Goal: Information Seeking & Learning: Learn about a topic

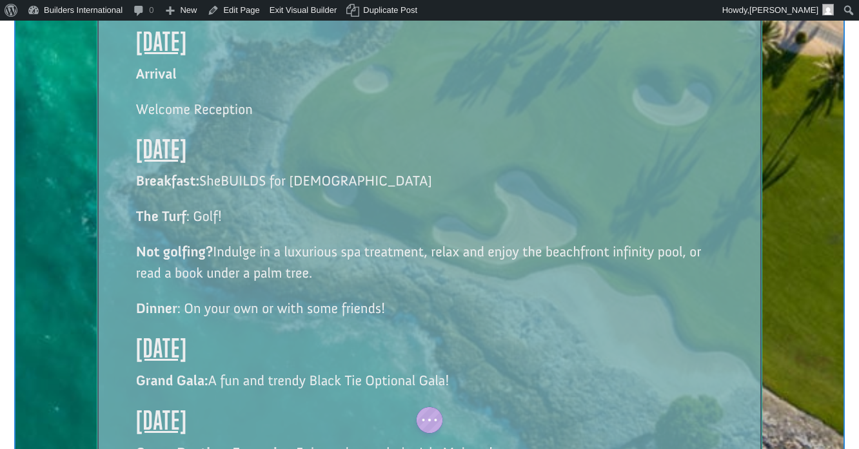
scroll to position [1946, 0]
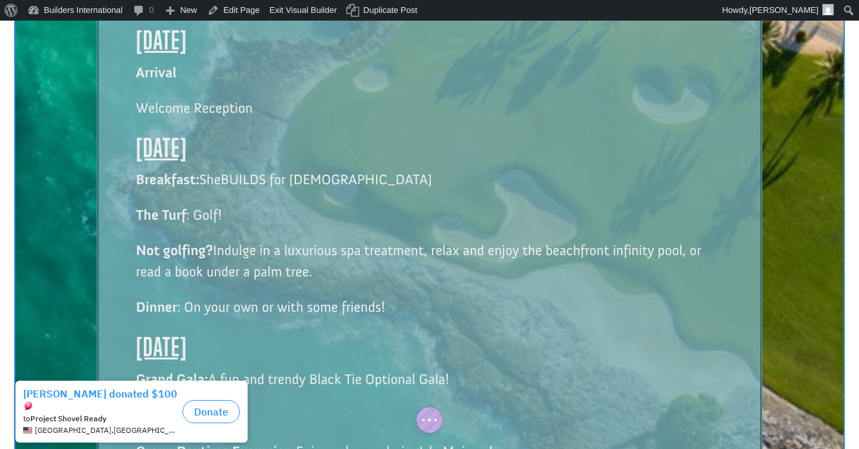
click at [177, 328] on div at bounding box center [429, 262] width 664 height 621
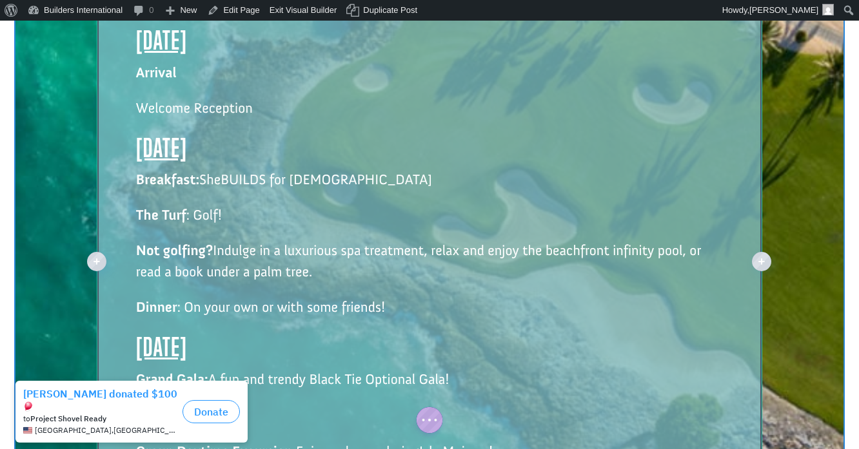
click at [137, 443] on strong "Group Daytime Excursion:" at bounding box center [216, 451] width 160 height 17
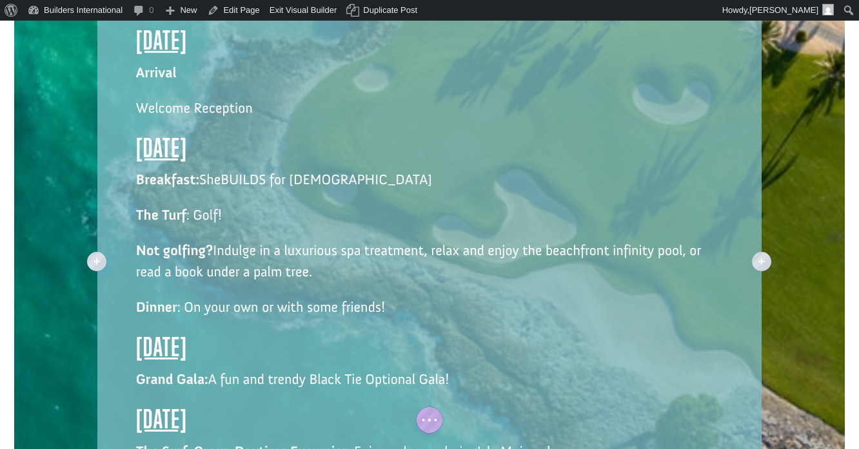
click at [359, 443] on span "Enjoy a day exploring [GEOGRAPHIC_DATA] !" at bounding box center [452, 455] width 197 height 24
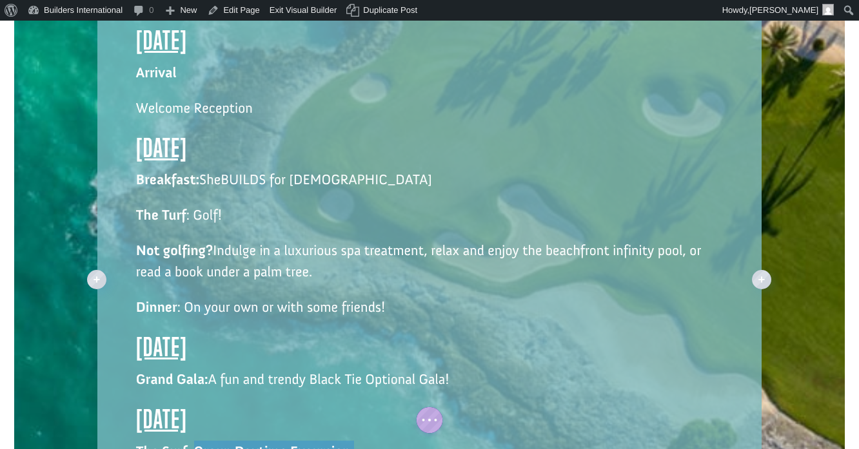
drag, startPoint x: 357, startPoint y: 349, endPoint x: 196, endPoint y: 349, distance: 160.6
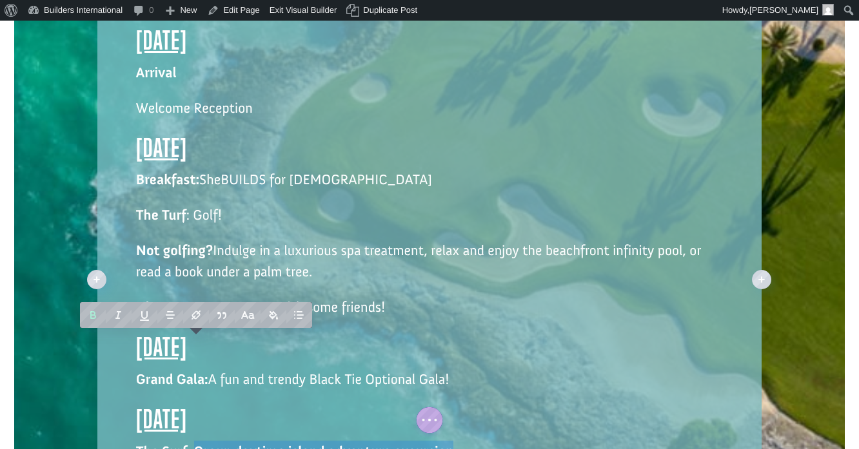
drag, startPoint x: 197, startPoint y: 351, endPoint x: 447, endPoint y: 349, distance: 250.8
click at [451, 443] on span "Group daytime island adventure excursion" at bounding box center [324, 451] width 260 height 17
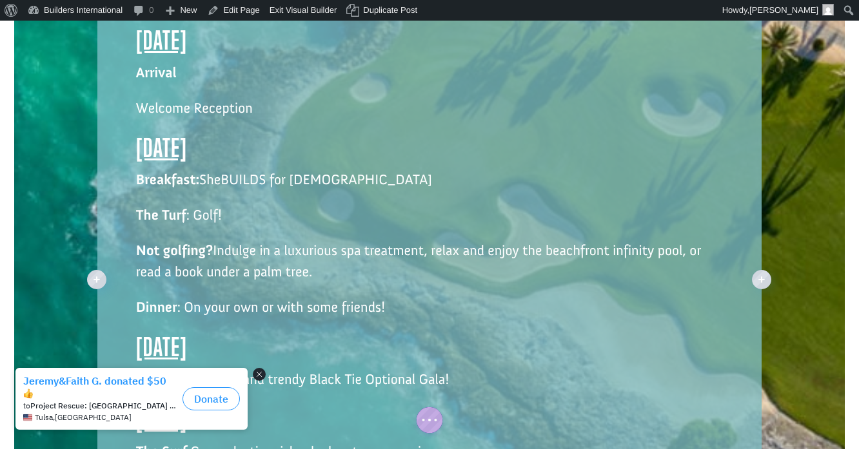
click at [262, 375] on button "Close dialog" at bounding box center [259, 374] width 13 height 13
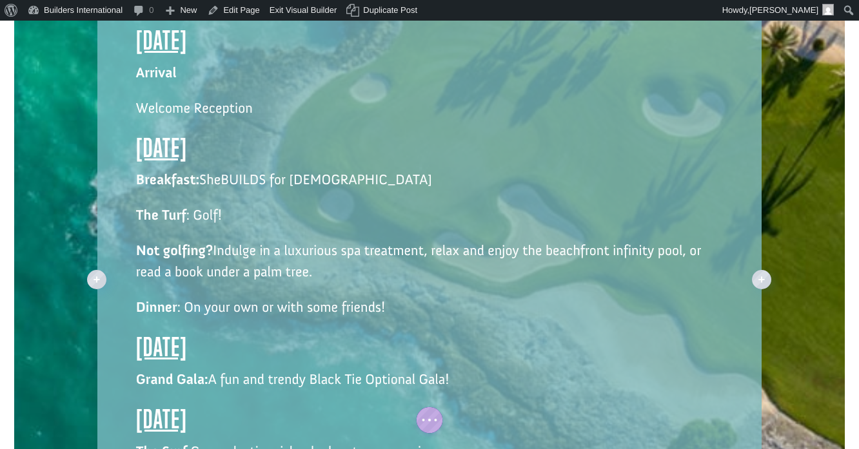
click at [135, 386] on div "Schedule [DATE] Arrival Welcome Reception [DATE] Breakfast: SheBUILDS for [DEMO…" at bounding box center [429, 280] width 664 height 656
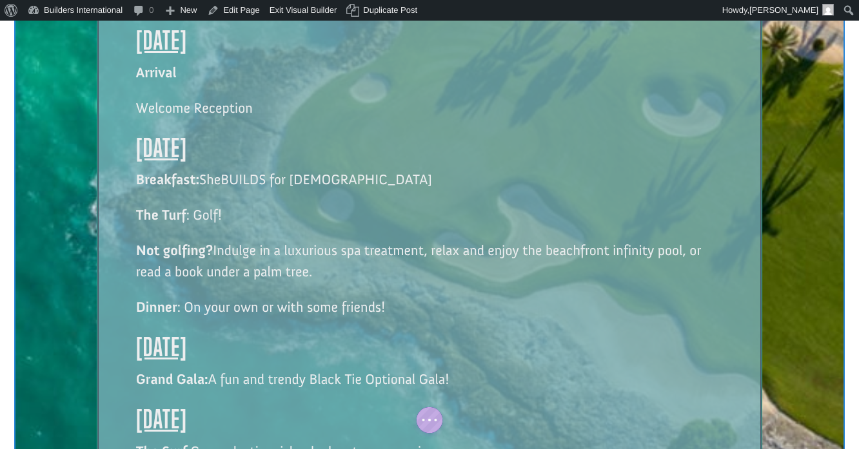
click at [159, 386] on div at bounding box center [429, 280] width 664 height 656
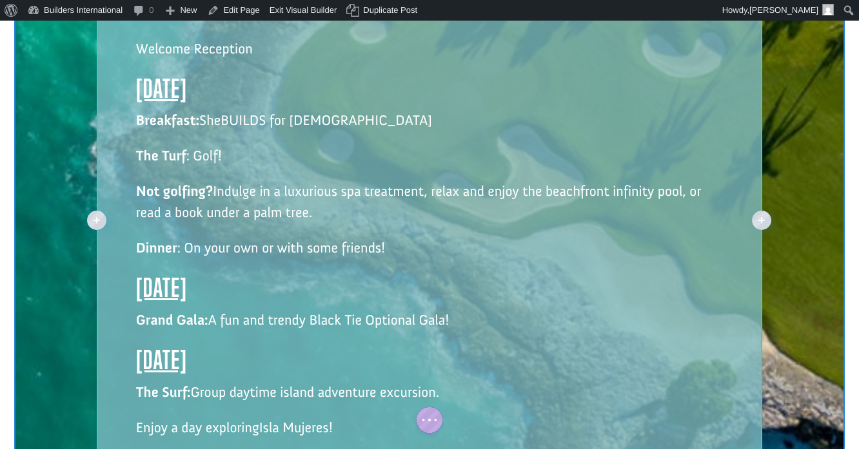
scroll to position [2012, 0]
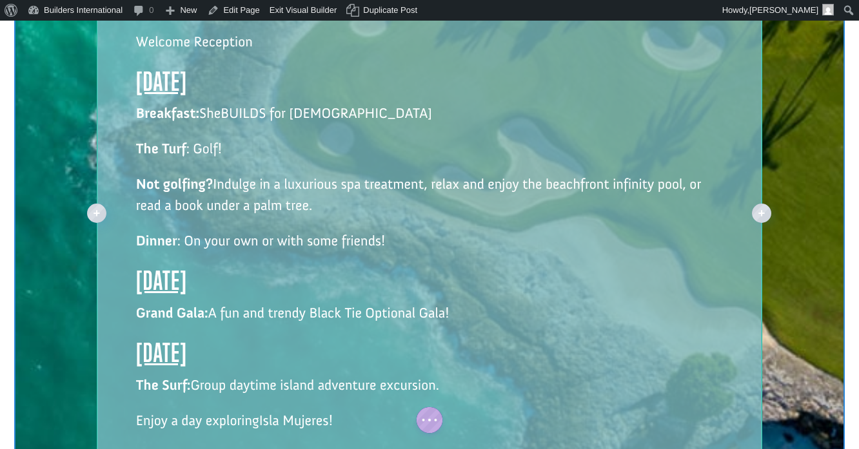
click at [192, 377] on span "Group daytime island adventure excursion." at bounding box center [314, 385] width 249 height 17
click at [134, 317] on div "Schedule [DATE] Arrival Welcome Reception [DATE] Breakfast: SheBUILDS for [DEMO…" at bounding box center [429, 214] width 664 height 656
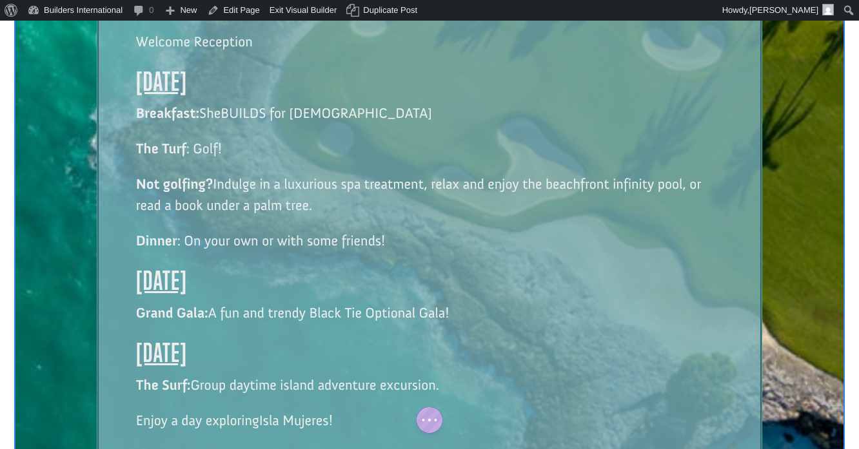
click at [137, 317] on div at bounding box center [429, 214] width 664 height 656
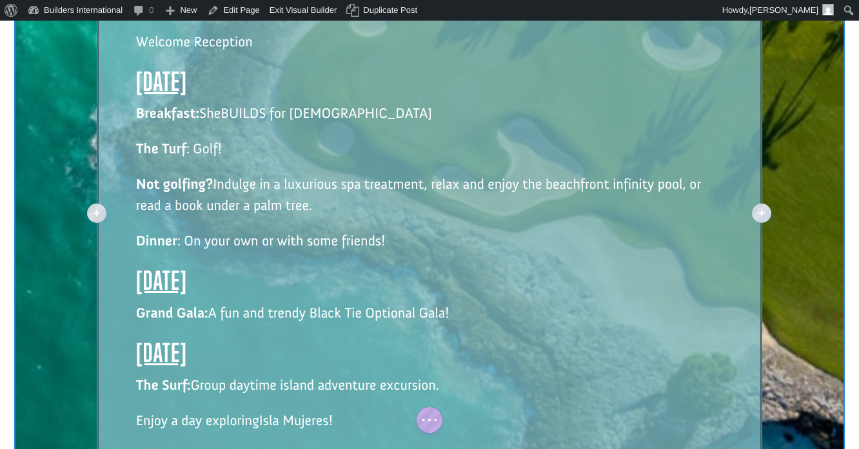
click at [138, 412] on span "Enjoy a day exploring [GEOGRAPHIC_DATA] !" at bounding box center [234, 424] width 197 height 24
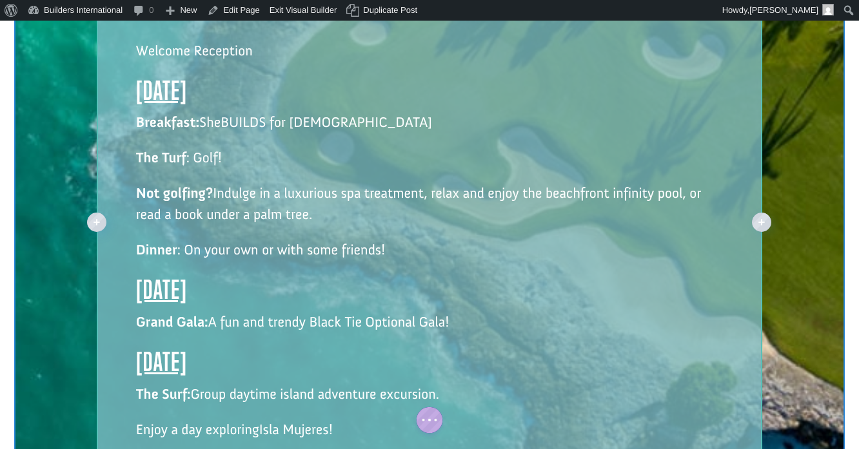
scroll to position [2023, 0]
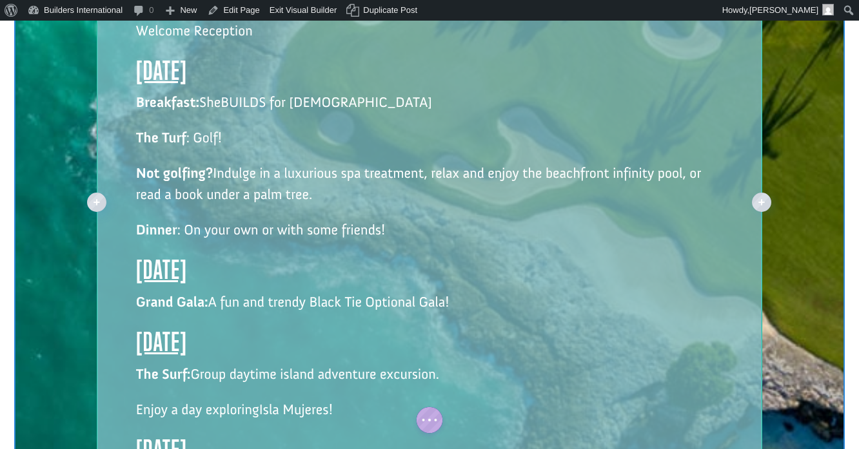
click at [136, 401] on span "Enjoy a day exploring [GEOGRAPHIC_DATA] !" at bounding box center [234, 413] width 197 height 24
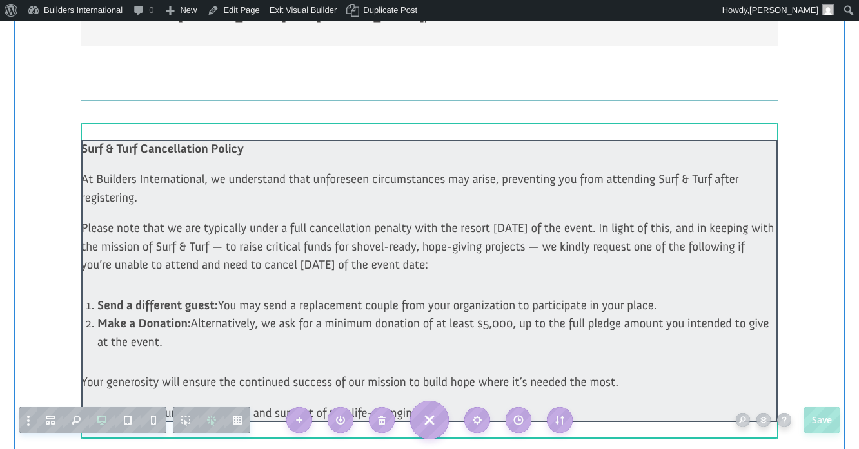
scroll to position [2769, 0]
